Goal: Task Accomplishment & Management: Manage account settings

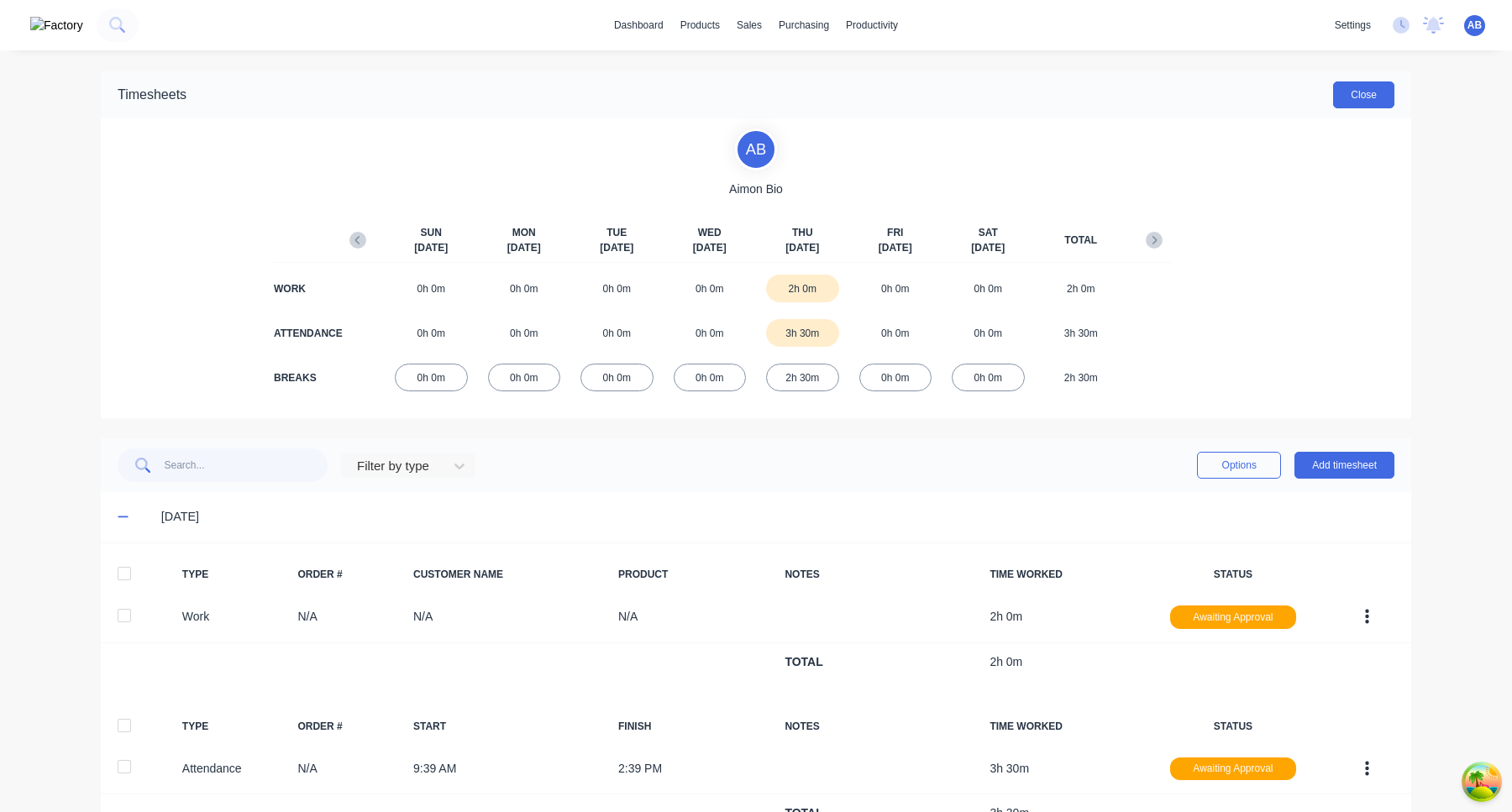
click at [1352, 82] on button "Close" at bounding box center [1364, 95] width 61 height 27
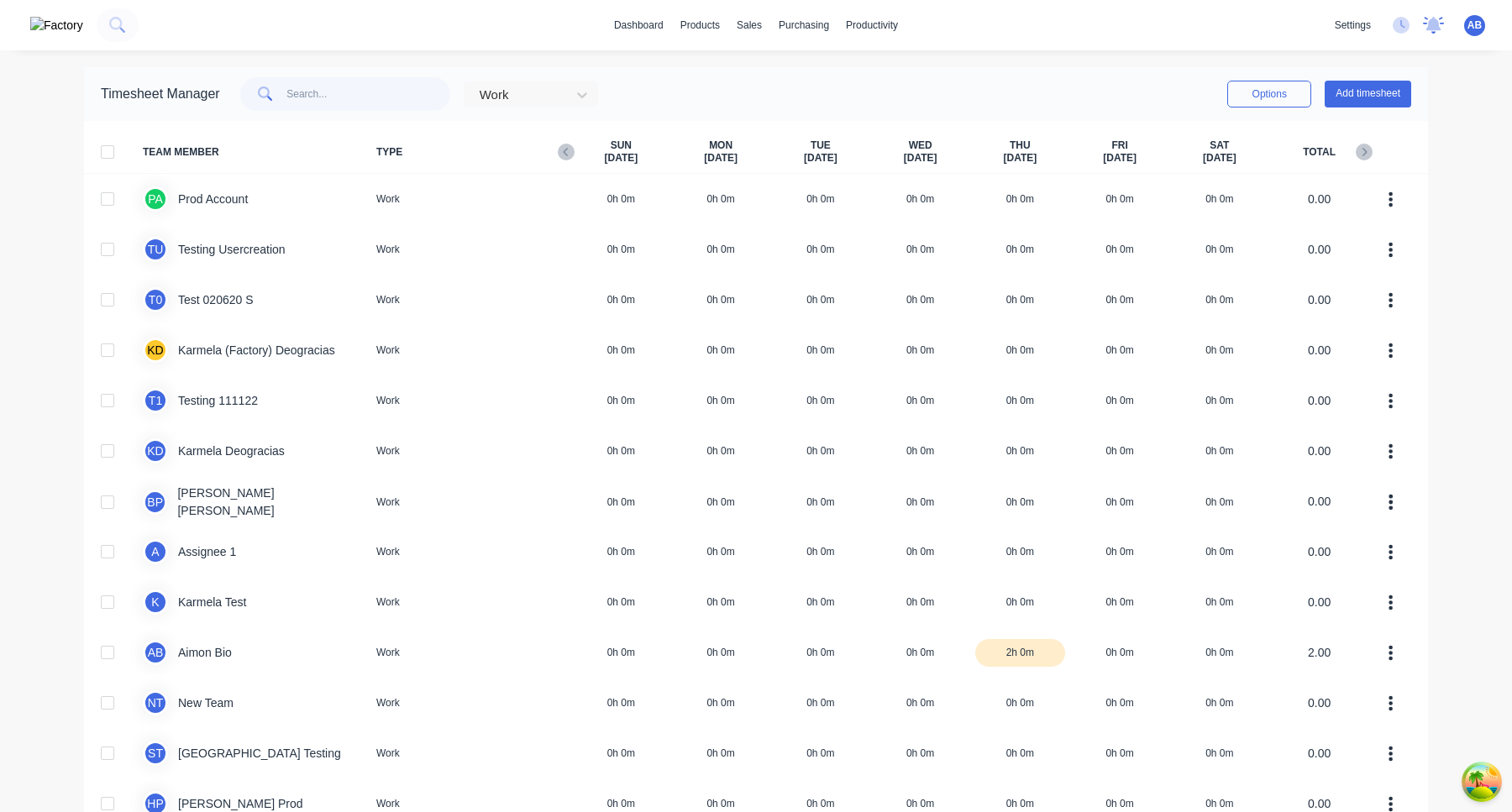
click at [1441, 20] on icon at bounding box center [1434, 26] width 21 height 17
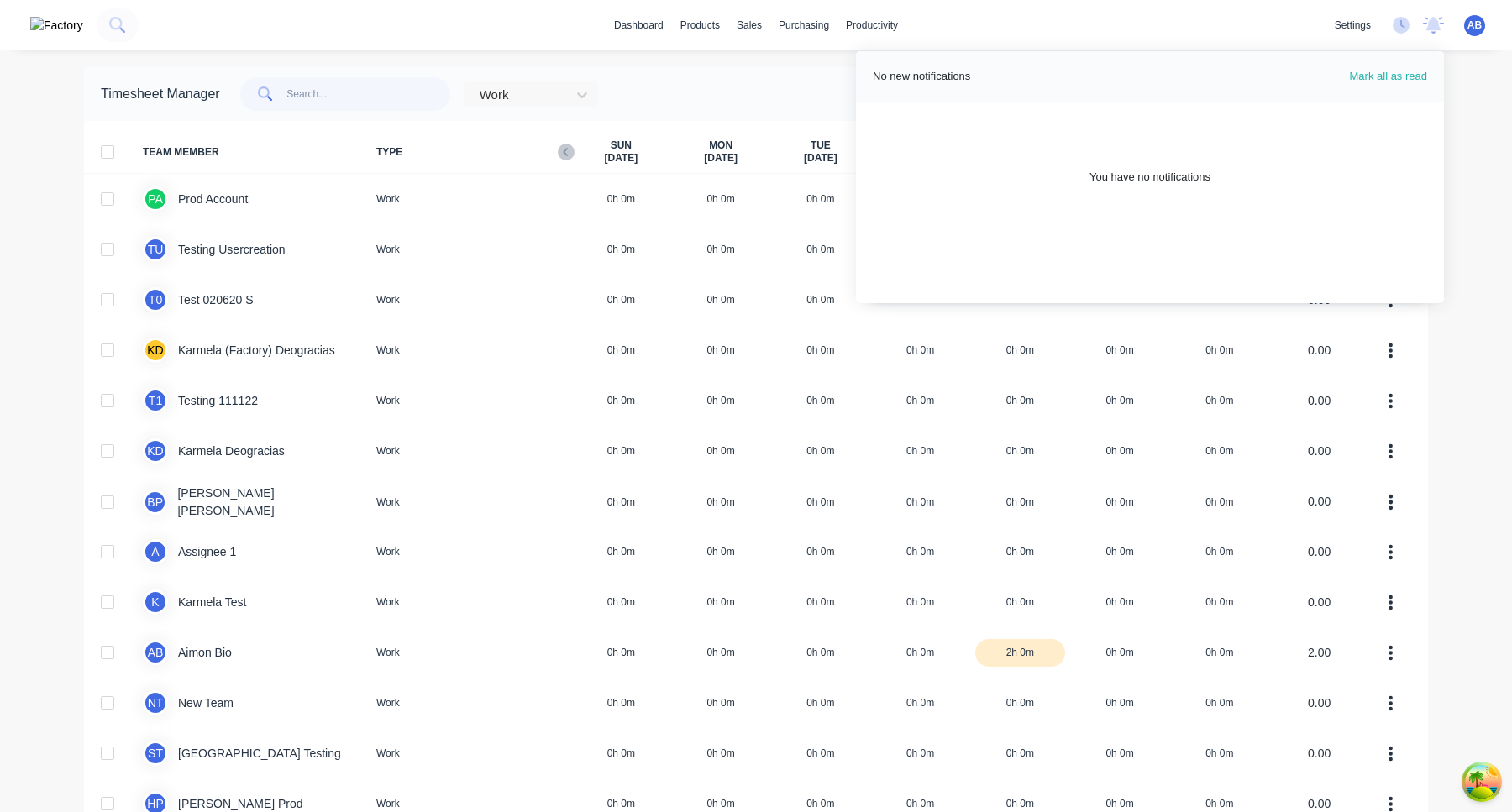
click at [1466, 21] on div "AB MYOB Testing C&S L/Lo Aimon Bio Administrator Profile Sign out" at bounding box center [1475, 26] width 21 height 21
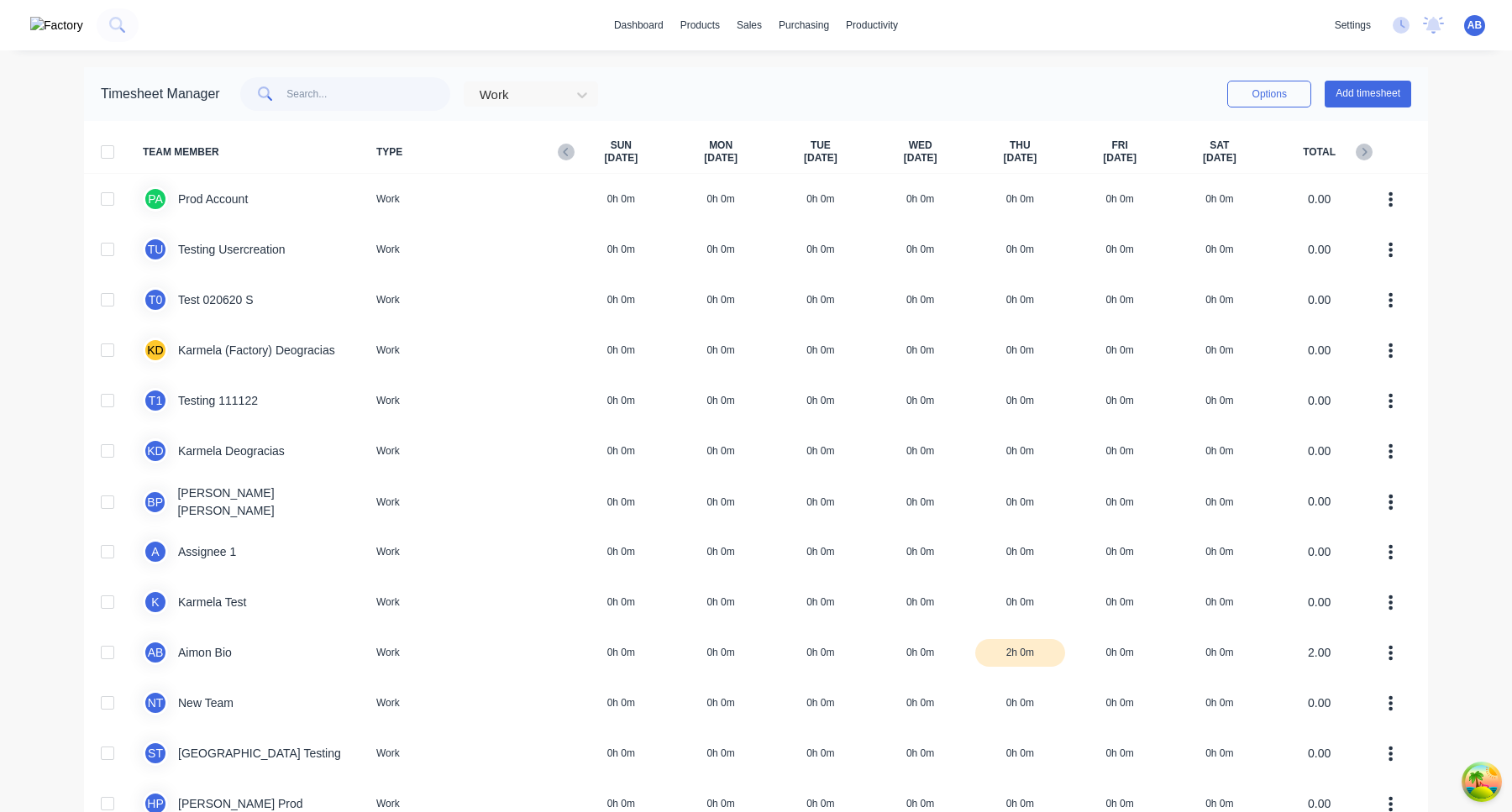
click at [1467, 22] on span "AB" at bounding box center [1474, 25] width 14 height 15
click at [1323, 213] on div "Sign out" at bounding box center [1327, 211] width 37 height 15
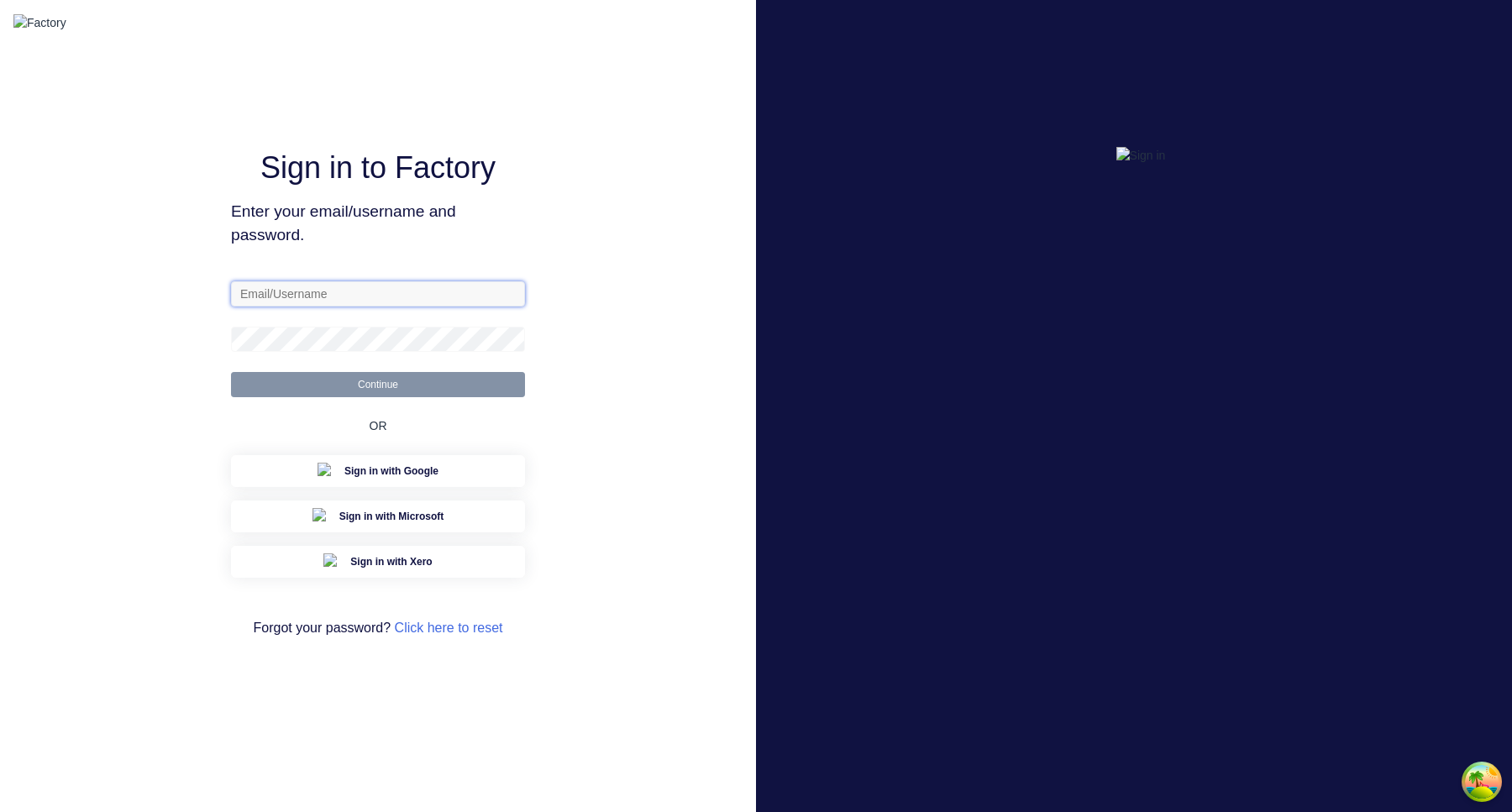
type input "[EMAIL_ADDRESS][DOMAIN_NAME]"
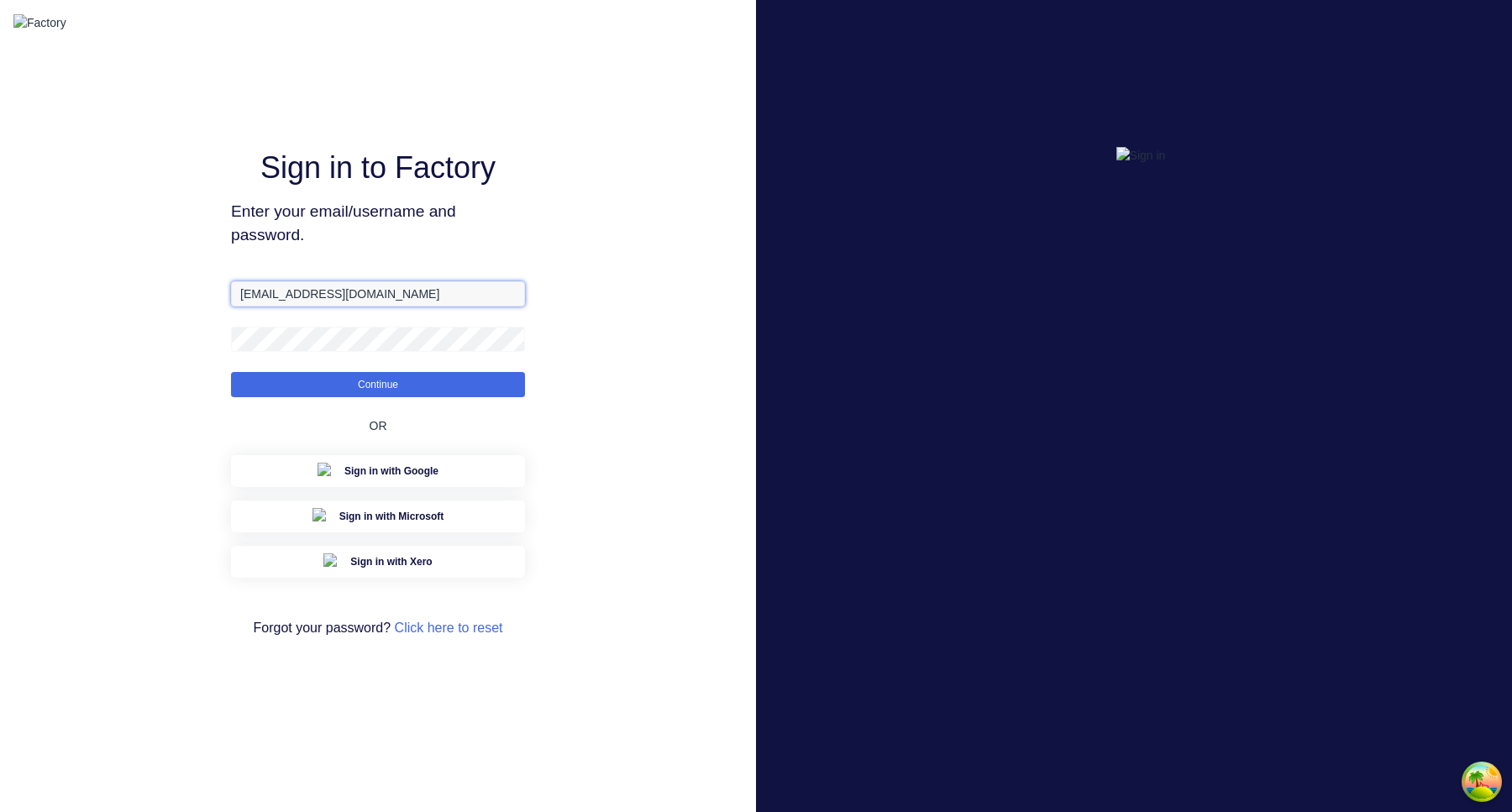
click at [388, 306] on input "[EMAIL_ADDRESS][DOMAIN_NAME]" at bounding box center [378, 293] width 294 height 25
click at [449, 209] on div "Sign in to Factory Enter your email/username and password. [EMAIL_ADDRESS][DOMA…" at bounding box center [378, 407] width 294 height 752
click at [424, 397] on button "Continue" at bounding box center [378, 384] width 294 height 25
